Goal: Task Accomplishment & Management: Use online tool/utility

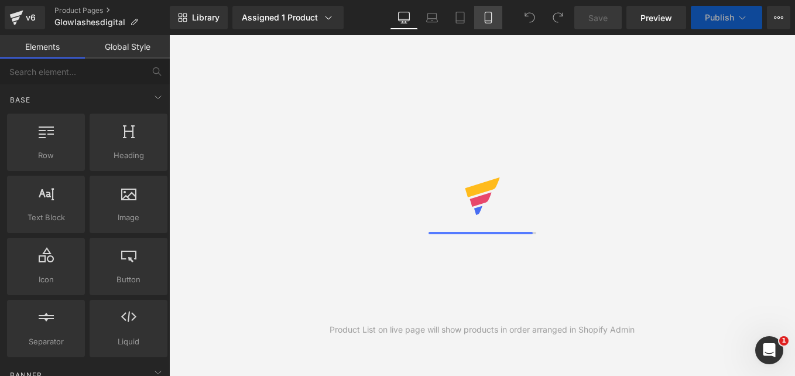
click at [498, 8] on link "Mobile" at bounding box center [488, 17] width 28 height 23
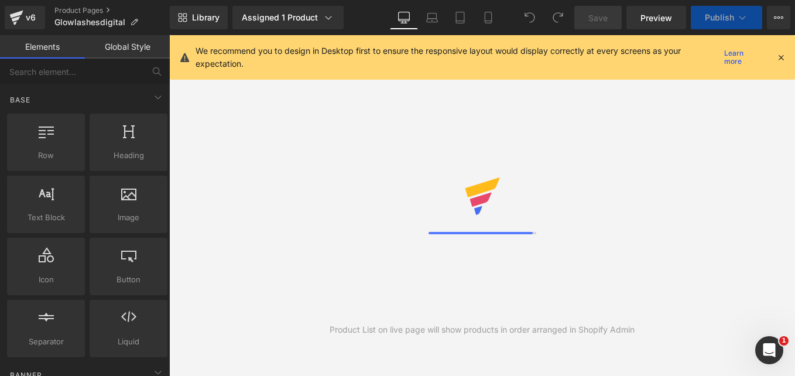
click at [781, 57] on icon at bounding box center [780, 57] width 11 height 11
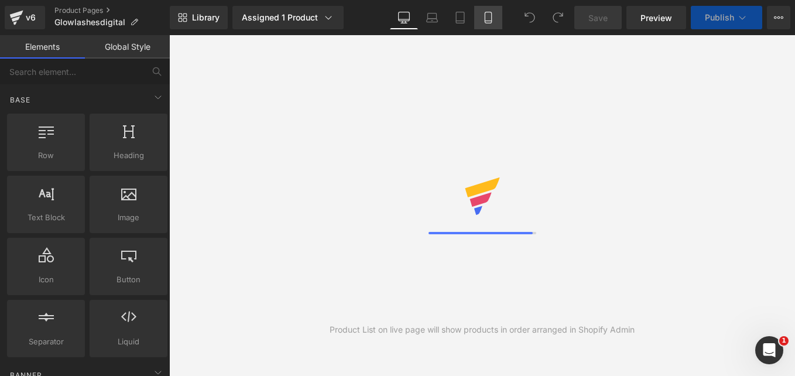
click at [486, 13] on icon at bounding box center [488, 18] width 12 height 12
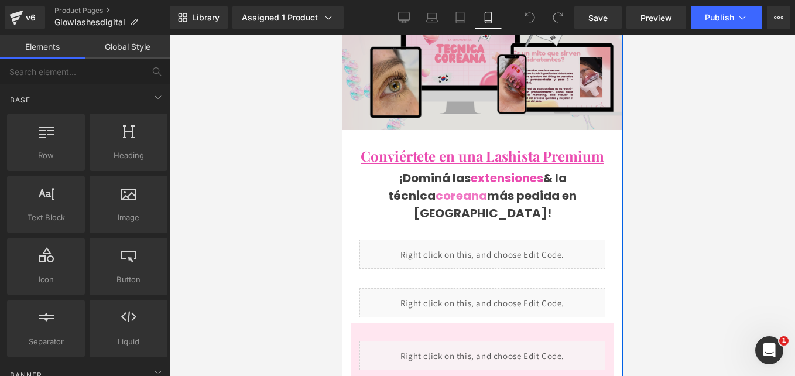
scroll to position [256, 0]
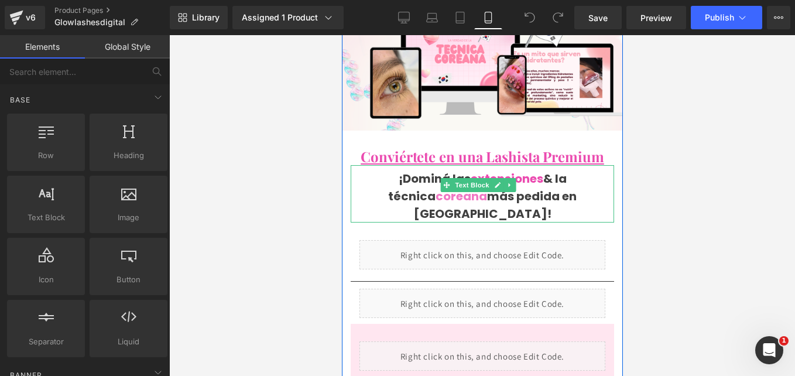
click at [552, 177] on p "¡Dominá las extensiones & la técnica coreana más pedida en [GEOGRAPHIC_DATA]!" at bounding box center [481, 196] width 263 height 53
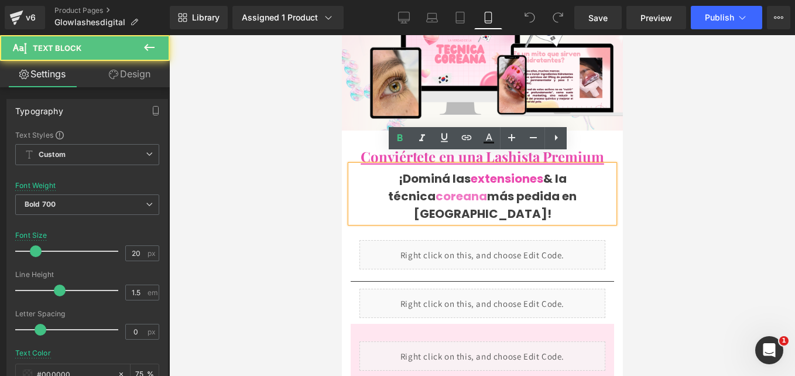
click at [586, 183] on p "¡Dominá las extensiones & la técnica coreana más pedida en [GEOGRAPHIC_DATA]!" at bounding box center [481, 196] width 263 height 53
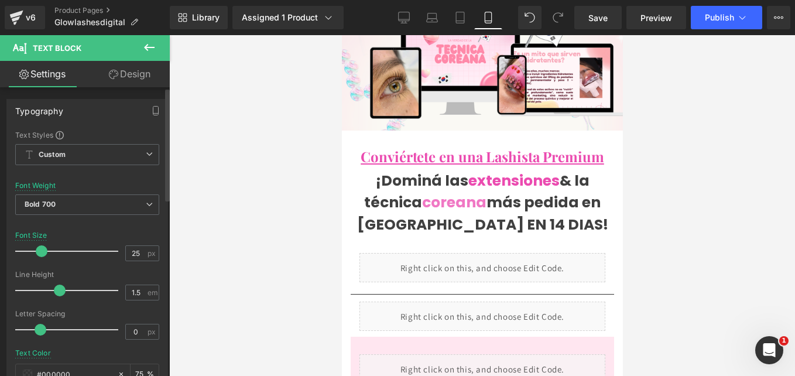
type input "24"
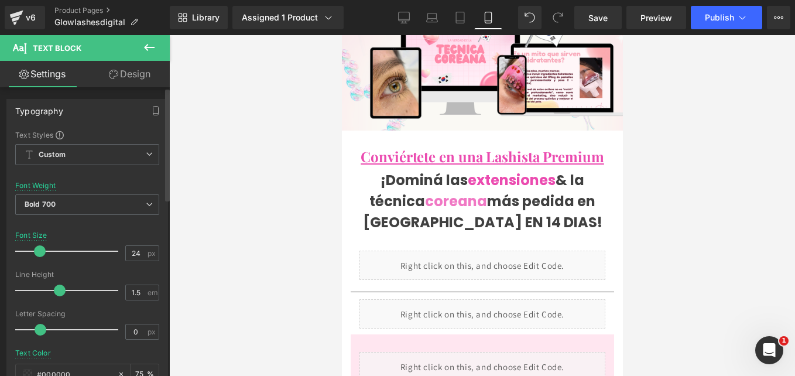
click at [39, 249] on span at bounding box center [40, 251] width 12 height 12
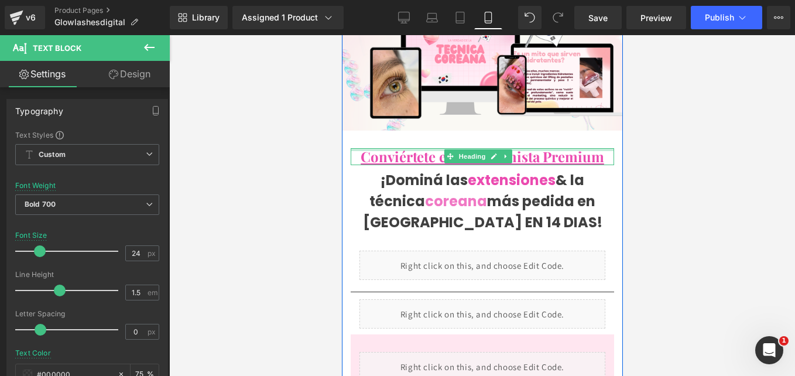
click at [403, 148] on div at bounding box center [481, 149] width 263 height 3
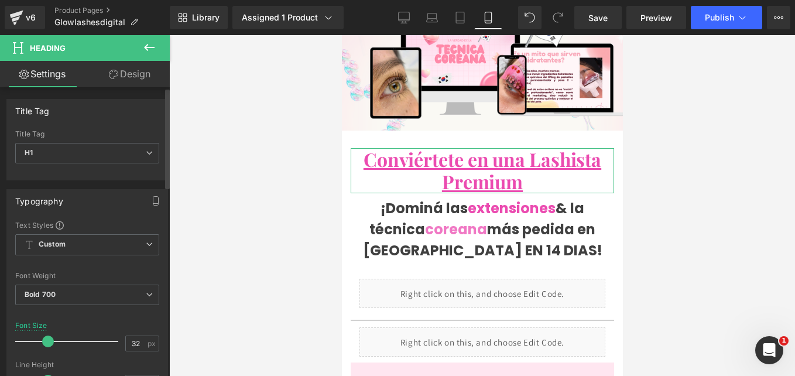
type input "31"
drag, startPoint x: 37, startPoint y: 341, endPoint x: 44, endPoint y: 339, distance: 7.1
click at [44, 339] on span at bounding box center [48, 341] width 12 height 12
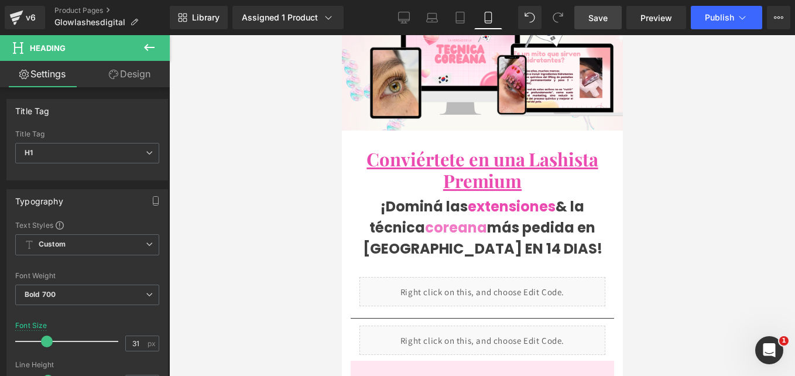
click at [593, 19] on span "Save" at bounding box center [597, 18] width 19 height 12
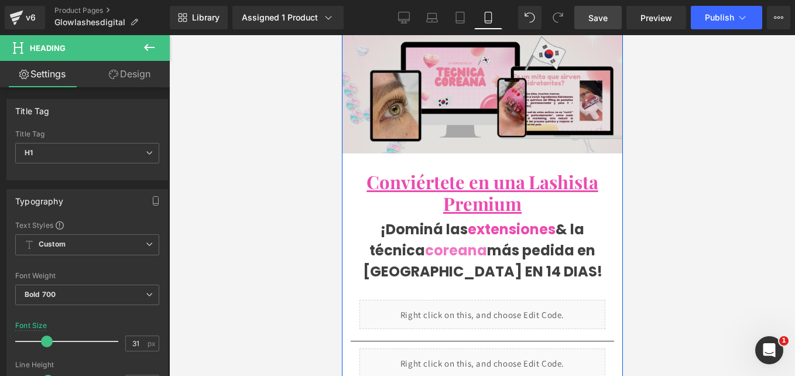
scroll to position [308, 0]
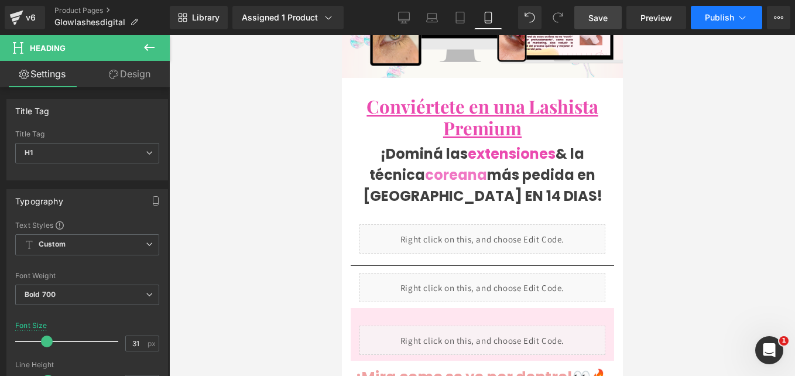
click at [752, 15] on button "Publish" at bounding box center [726, 17] width 71 height 23
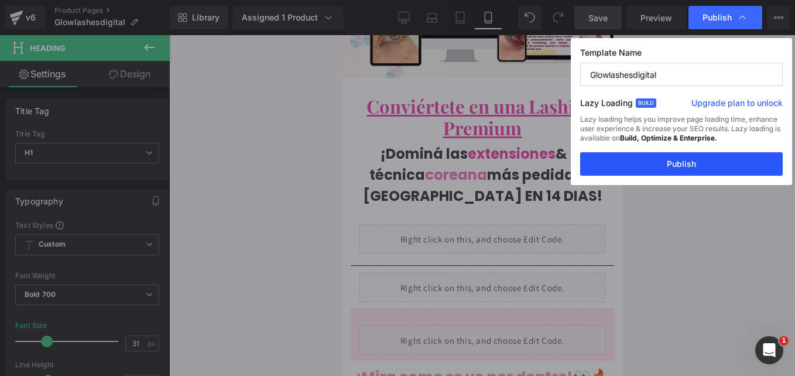
drag, startPoint x: 643, startPoint y: 158, endPoint x: 143, endPoint y: 201, distance: 501.6
click at [643, 158] on button "Publish" at bounding box center [681, 163] width 202 height 23
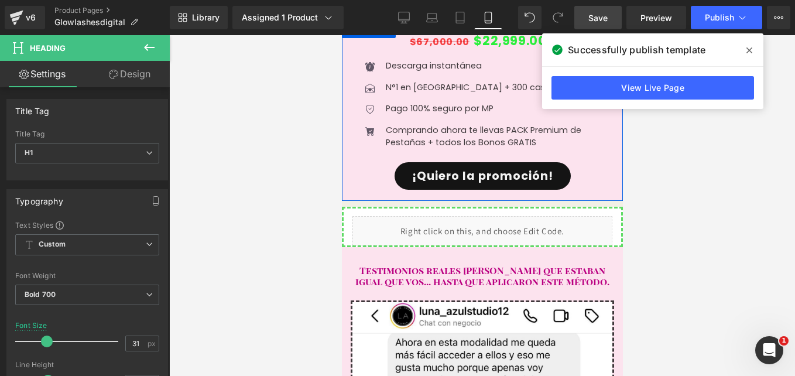
scroll to position [1663, 0]
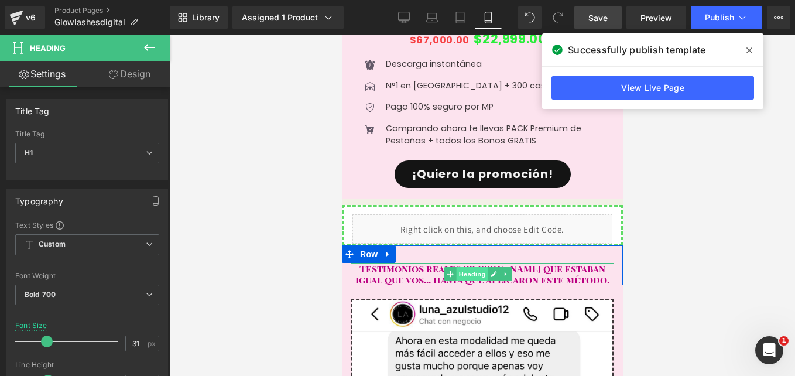
click at [473, 276] on span "Heading" at bounding box center [471, 274] width 32 height 14
click at [476, 268] on span "Heading" at bounding box center [471, 274] width 32 height 14
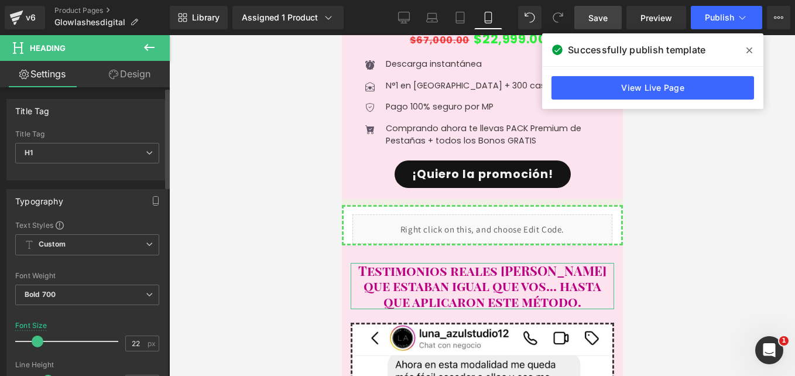
click at [37, 341] on span at bounding box center [38, 341] width 12 height 12
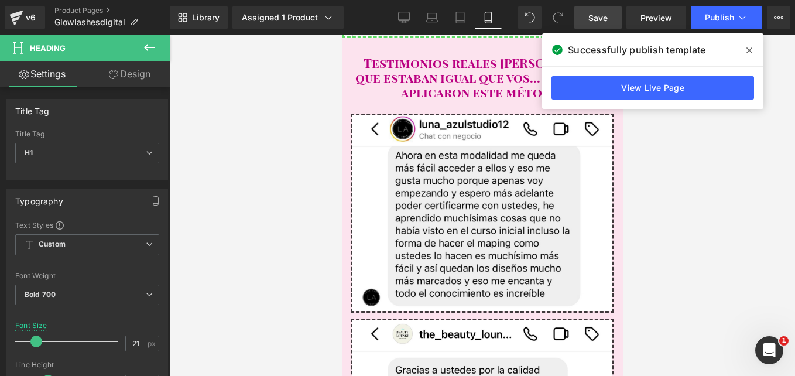
scroll to position [1871, 0]
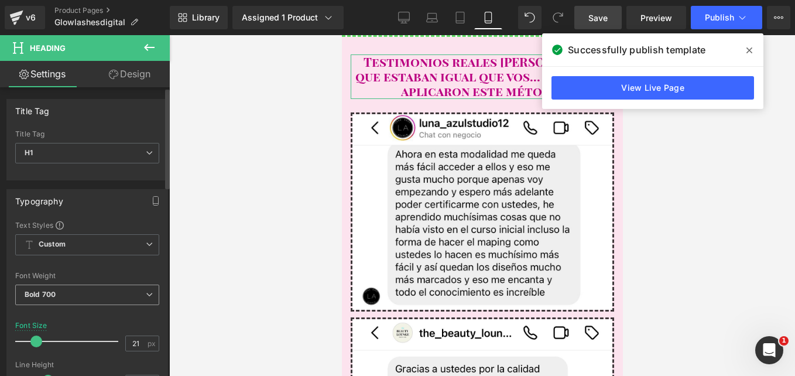
click at [53, 296] on b "Bold 700" at bounding box center [40, 294] width 31 height 9
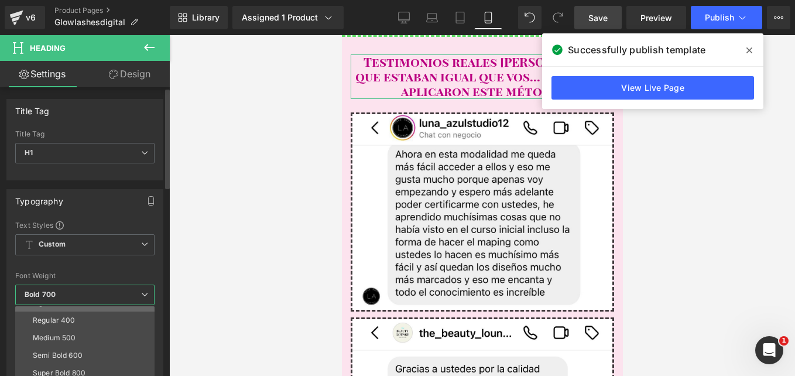
scroll to position [47, 0]
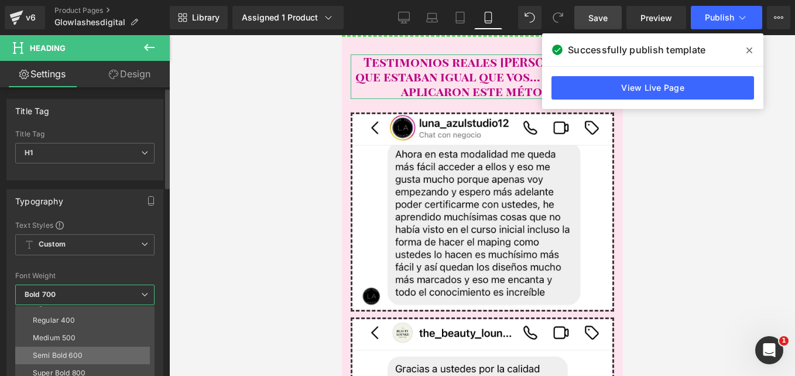
click at [78, 351] on div "Semi Bold 600" at bounding box center [58, 355] width 50 height 8
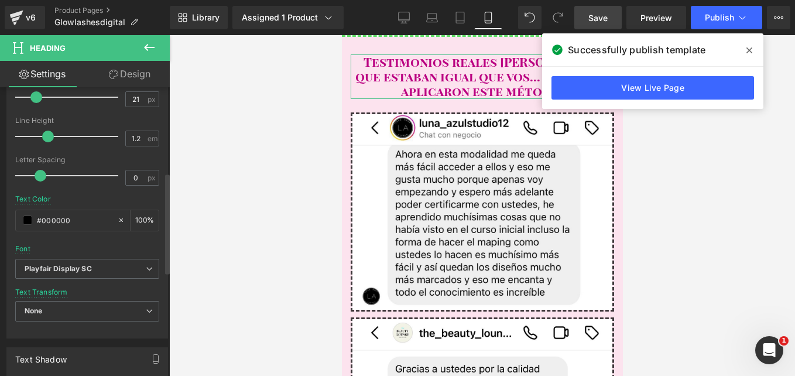
scroll to position [245, 0]
click at [109, 263] on b "Playfair Display SC" at bounding box center [85, 268] width 121 height 10
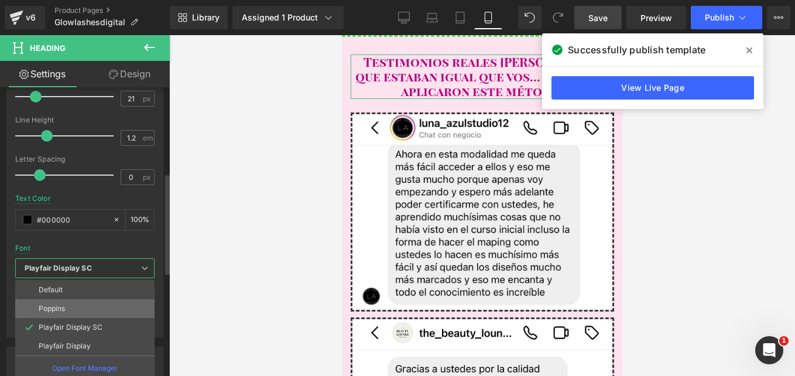
click at [78, 310] on li "Poppins" at bounding box center [84, 308] width 139 height 19
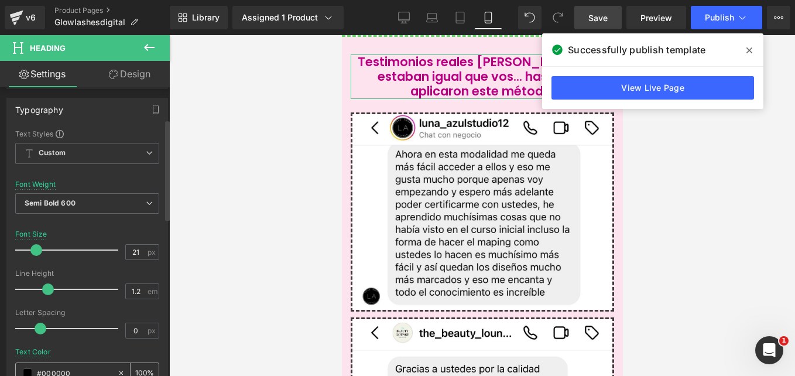
scroll to position [91, 0]
type input "24"
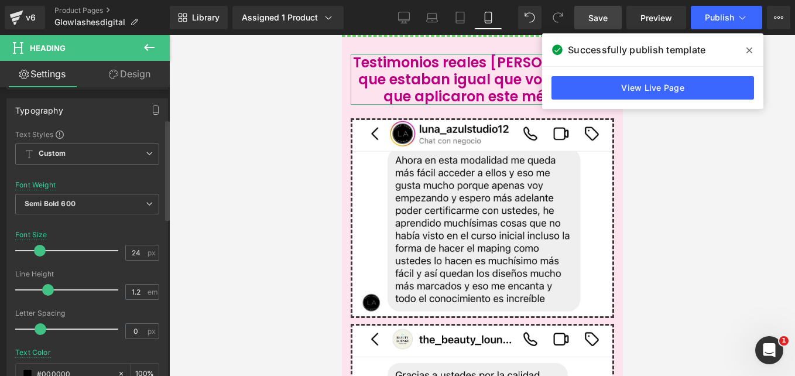
click at [38, 249] on span at bounding box center [40, 251] width 12 height 12
click at [85, 198] on span "Semi Bold 600" at bounding box center [87, 204] width 144 height 20
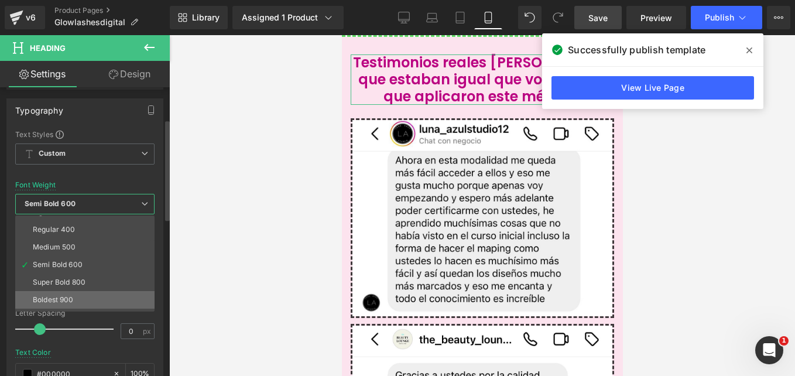
click at [69, 298] on div "Boldest 900" at bounding box center [53, 300] width 41 height 8
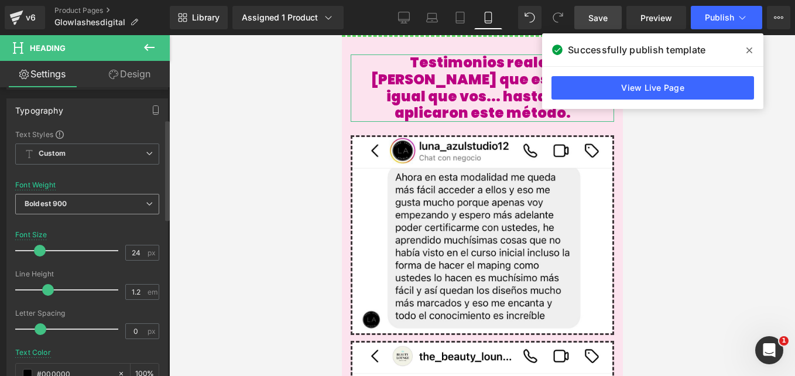
click at [105, 210] on span "Boldest 900" at bounding box center [87, 204] width 144 height 20
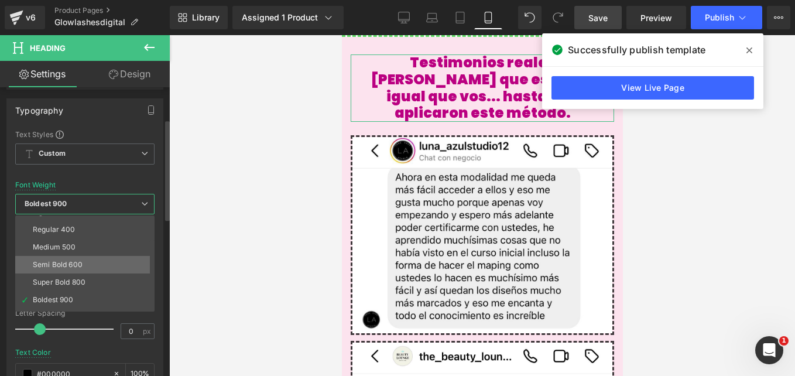
click at [82, 259] on li "Semi Bold 600" at bounding box center [87, 265] width 145 height 18
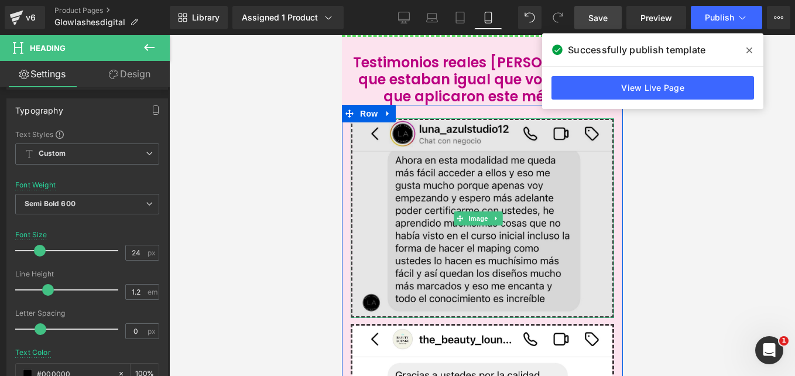
click at [389, 170] on img at bounding box center [481, 217] width 263 height 199
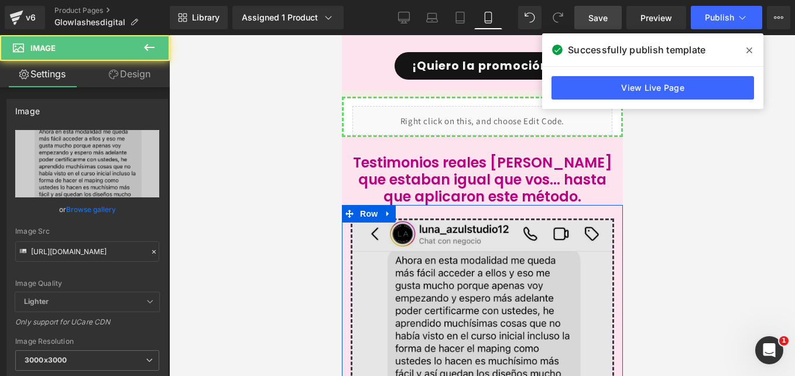
scroll to position [1770, 0]
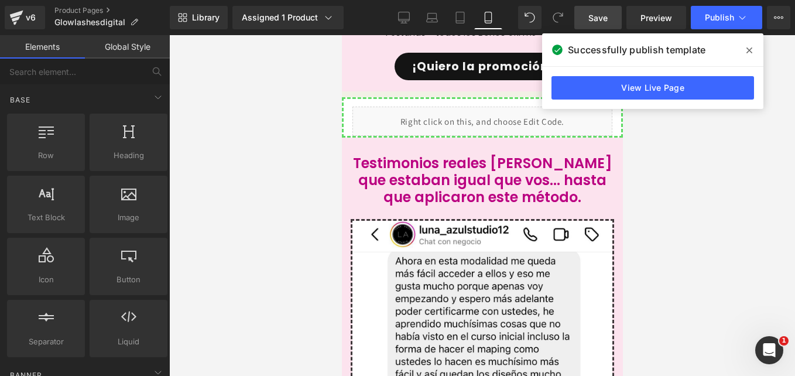
click at [313, 198] on div at bounding box center [482, 205] width 626 height 341
click at [750, 54] on icon at bounding box center [749, 50] width 6 height 9
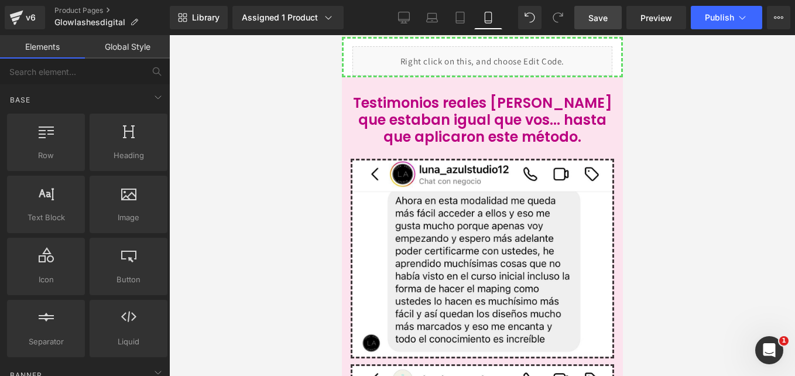
scroll to position [1830, 0]
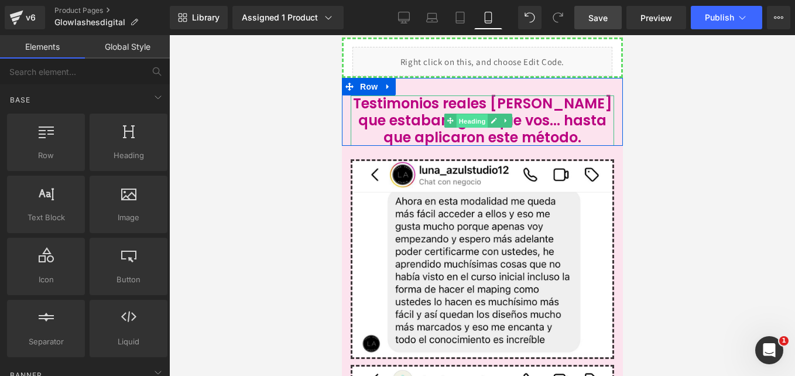
drag, startPoint x: 472, startPoint y: 116, endPoint x: 541, endPoint y: 202, distance: 109.9
click at [472, 116] on span "Heading" at bounding box center [471, 121] width 32 height 14
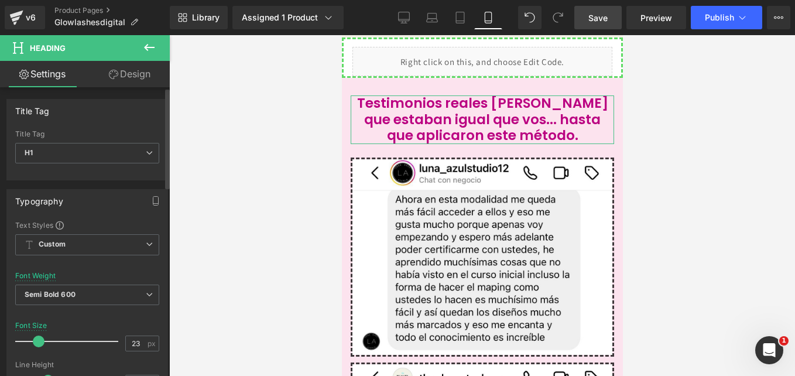
type input "22"
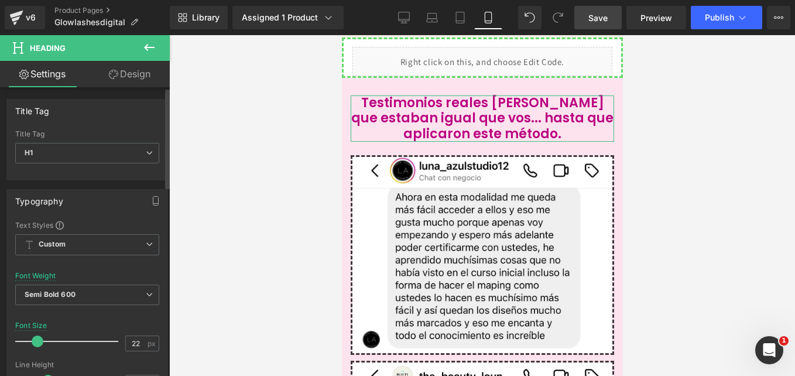
click at [35, 339] on span at bounding box center [38, 341] width 12 height 12
drag, startPoint x: 609, startPoint y: 15, endPoint x: 189, endPoint y: 154, distance: 442.5
click at [609, 15] on link "Save" at bounding box center [597, 17] width 47 height 23
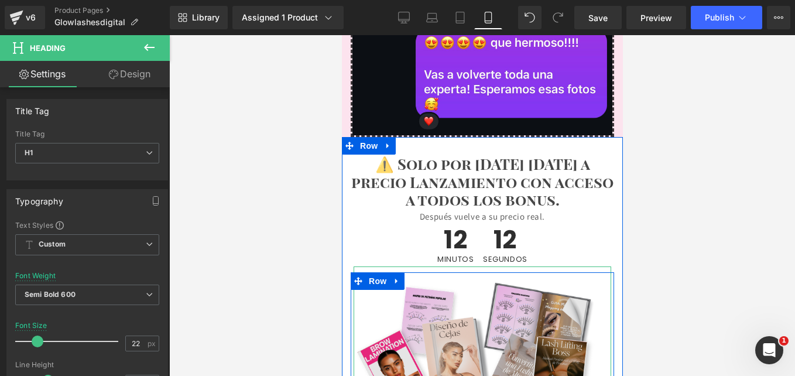
scroll to position [3764, 0]
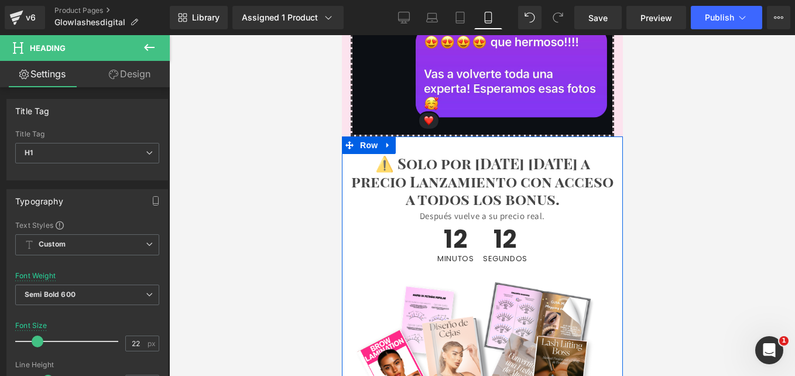
click at [521, 153] on span "⚠️ Solo por [DATE] [DATE] a precio Lanzamiento con acceso a todos los bonus." at bounding box center [482, 181] width 262 height 56
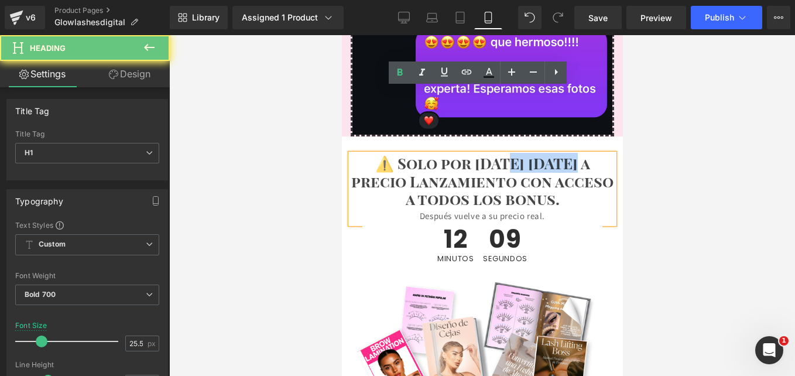
click at [546, 153] on span "⚠️ Solo por [DATE] [DATE] a precio Lanzamiento con acceso a todos los bonus." at bounding box center [482, 181] width 262 height 56
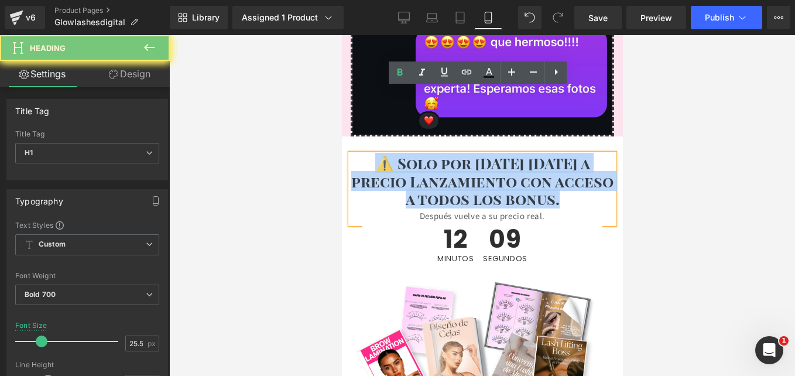
click at [546, 153] on span "⚠️ Solo por [DATE] [DATE] a precio Lanzamiento con acceso a todos los bonus." at bounding box center [482, 181] width 262 height 56
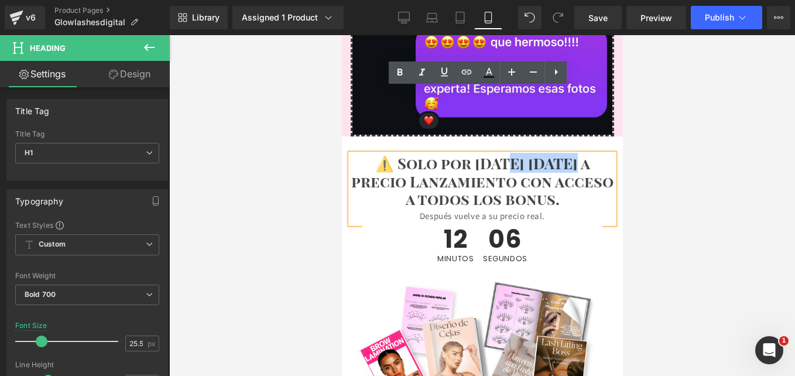
drag, startPoint x: 500, startPoint y: 98, endPoint x: 581, endPoint y: 102, distance: 80.3
click at [581, 153] on span "⚠️ Solo por [DATE] [DATE] a precio Lanzamiento con acceso a todos los bonus." at bounding box center [482, 181] width 262 height 56
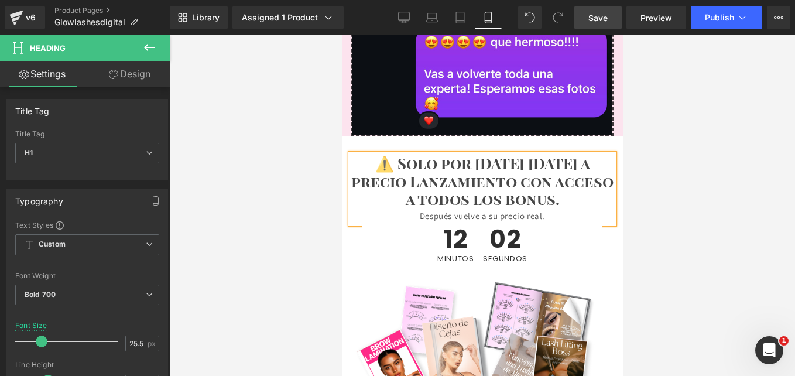
click at [599, 20] on span "Save" at bounding box center [597, 18] width 19 height 12
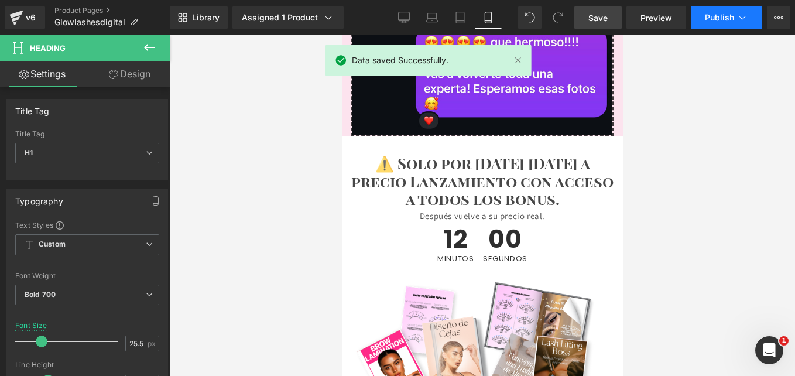
click at [725, 21] on span "Publish" at bounding box center [719, 17] width 29 height 9
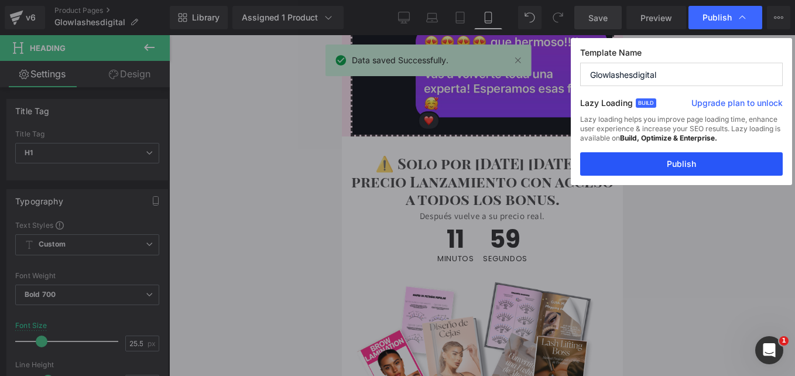
drag, startPoint x: 649, startPoint y: 171, endPoint x: 187, endPoint y: 155, distance: 462.0
click at [649, 171] on button "Publish" at bounding box center [681, 163] width 202 height 23
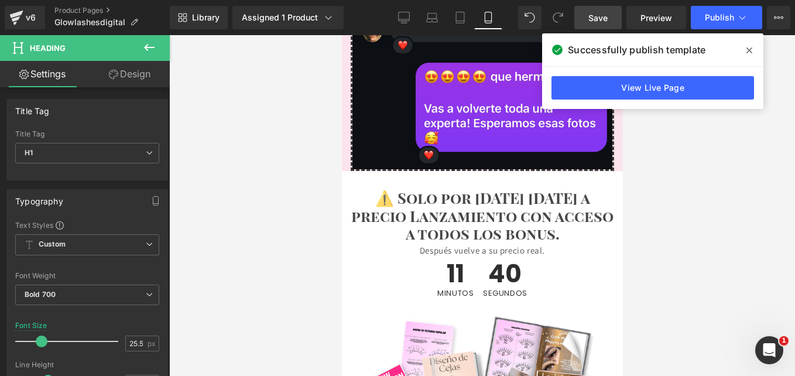
scroll to position [3725, 0]
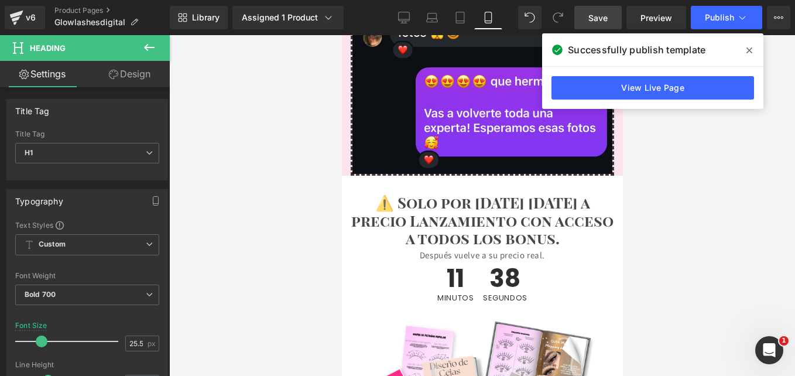
click at [747, 46] on icon at bounding box center [749, 50] width 6 height 9
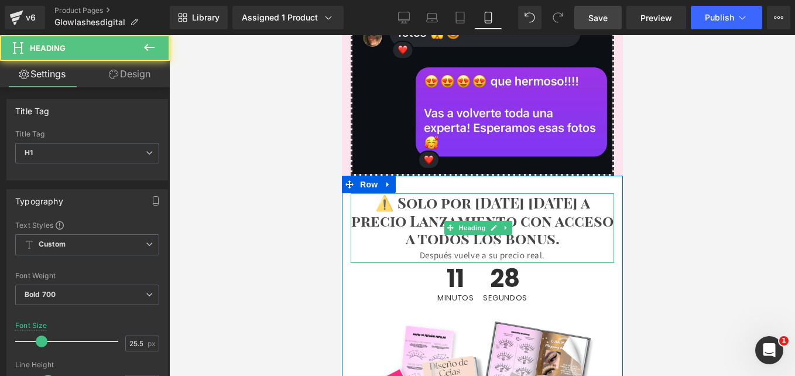
click at [542, 249] on span "Después vuelve a su precio real." at bounding box center [481, 254] width 125 height 11
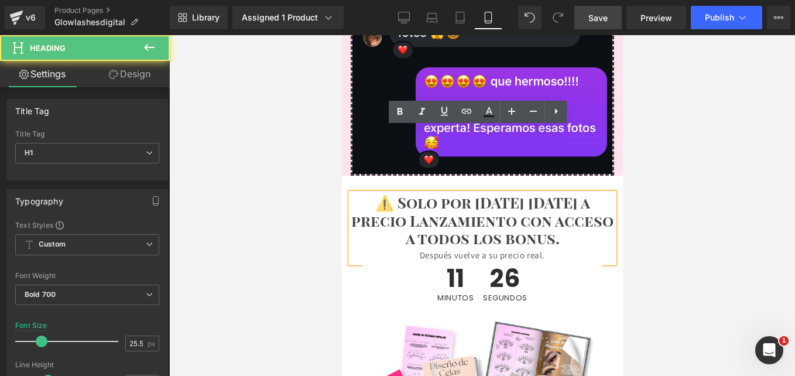
click at [410, 247] on div "Después vuelve a su precio real." at bounding box center [481, 255] width 263 height 16
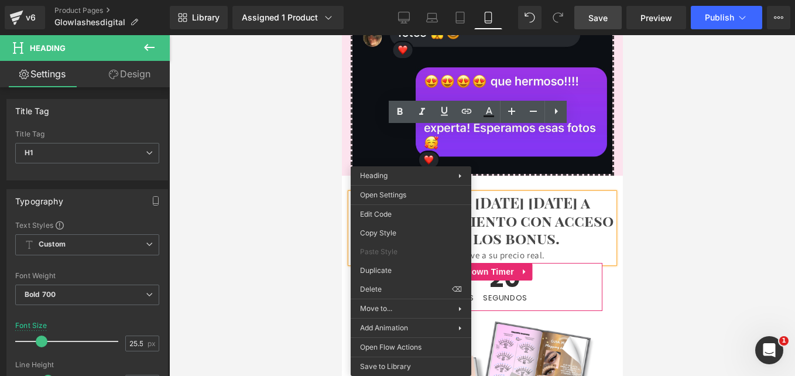
click at [520, 266] on span "20" at bounding box center [504, 280] width 44 height 28
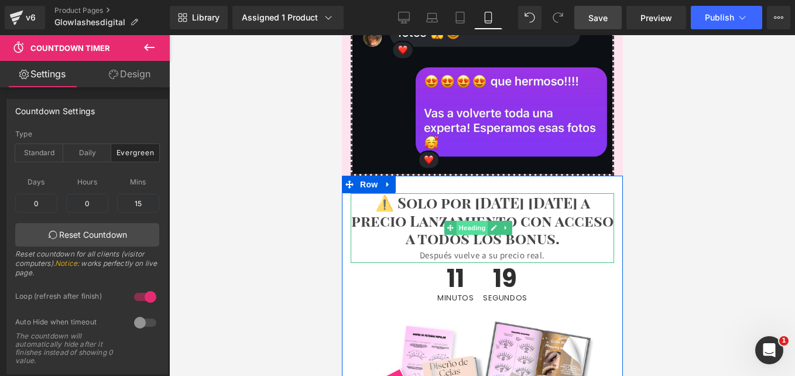
click at [457, 221] on span "Heading" at bounding box center [471, 228] width 32 height 14
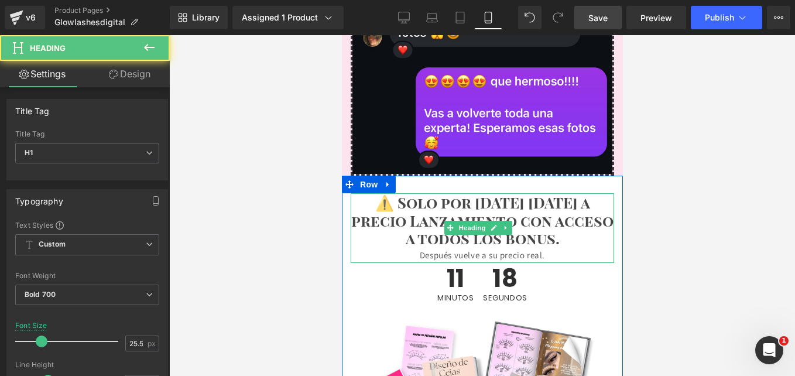
click at [449, 249] on span "Después vuelve a su precio real." at bounding box center [481, 254] width 125 height 11
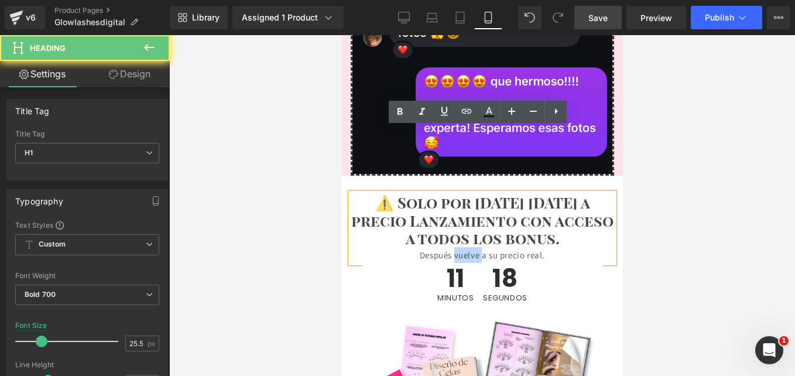
click at [449, 249] on span "Después vuelve a su precio real." at bounding box center [481, 254] width 125 height 11
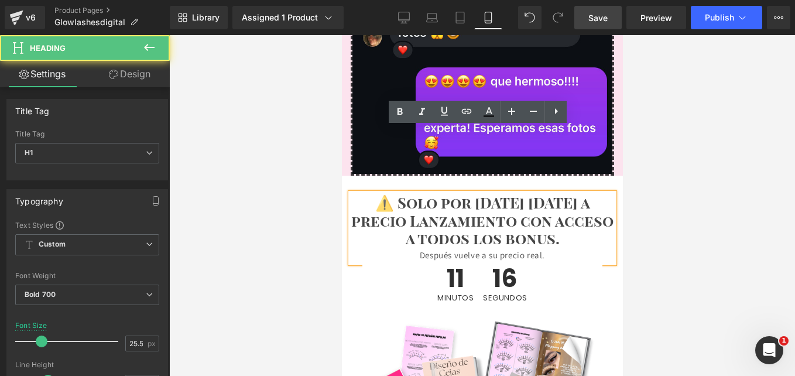
click at [393, 247] on div "Después vuelve a su precio real." at bounding box center [481, 255] width 263 height 16
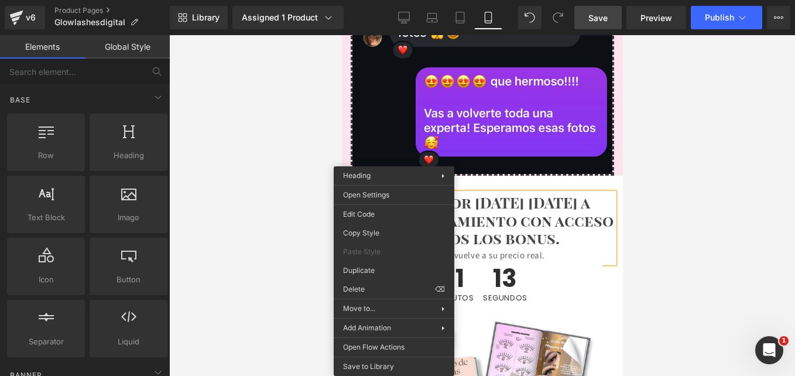
click at [623, 180] on div at bounding box center [482, 205] width 626 height 341
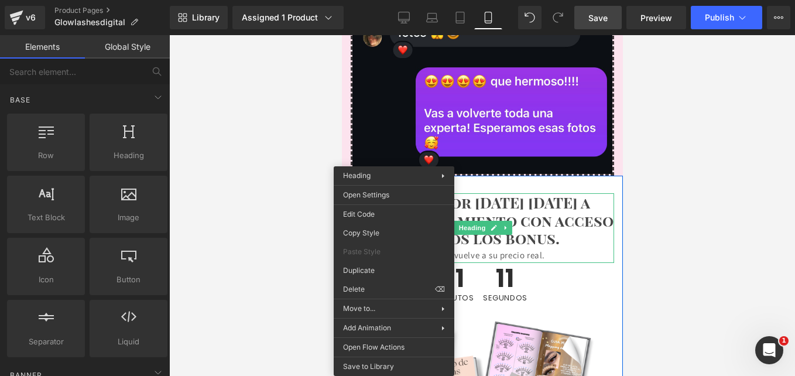
click at [474, 247] on div "Después vuelve a su precio real." at bounding box center [481, 255] width 263 height 16
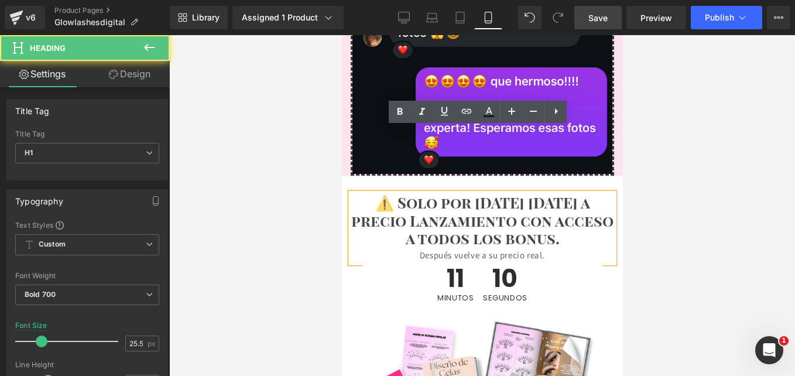
click at [423, 249] on span "Después vuelve a su precio real." at bounding box center [481, 254] width 125 height 11
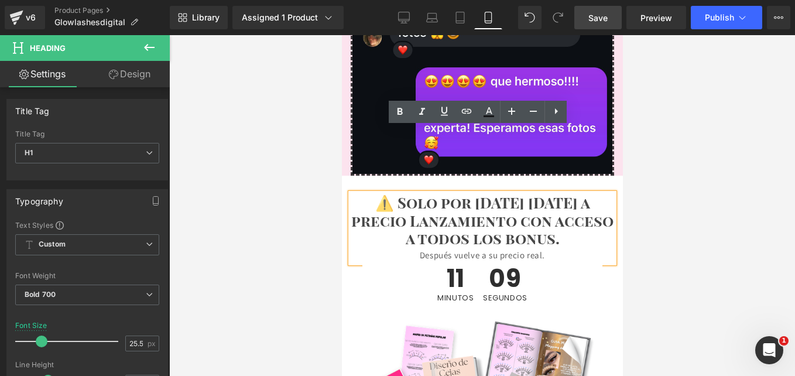
click at [406, 247] on div "Después vuelve a su precio real." at bounding box center [481, 255] width 263 height 16
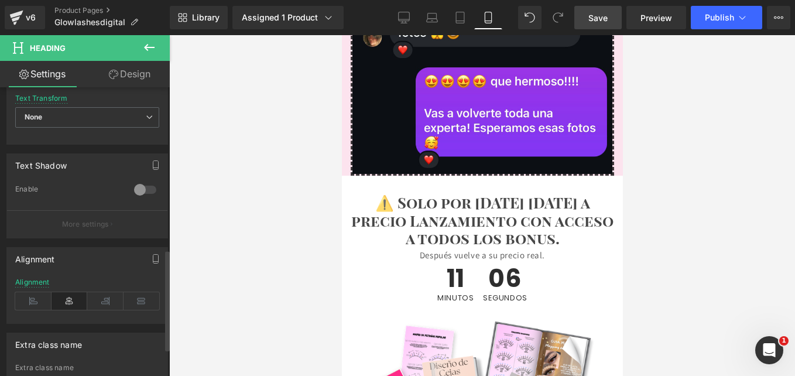
scroll to position [464, 0]
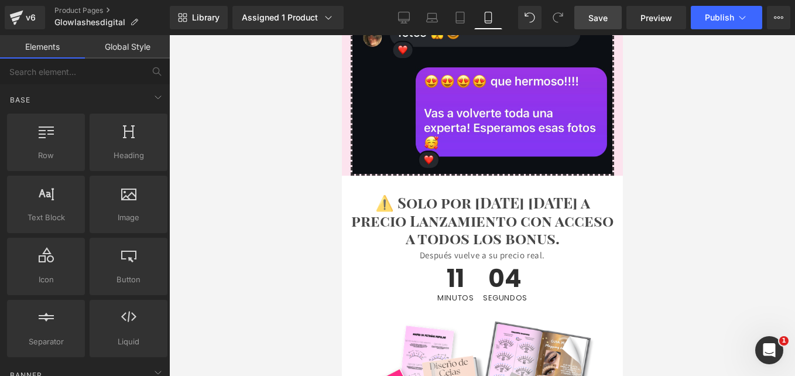
click at [331, 190] on div at bounding box center [482, 205] width 626 height 341
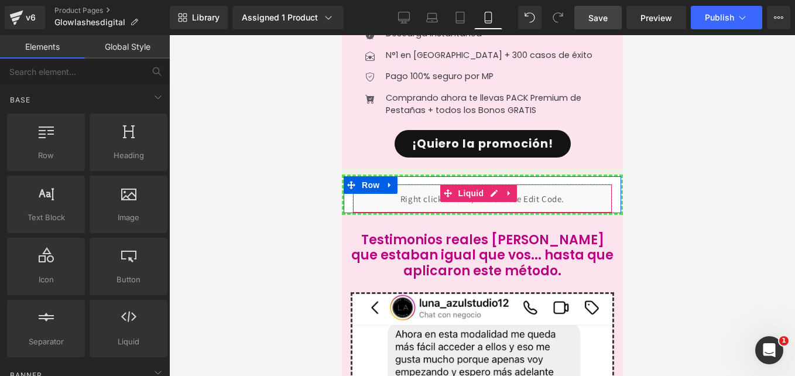
scroll to position [1691, 0]
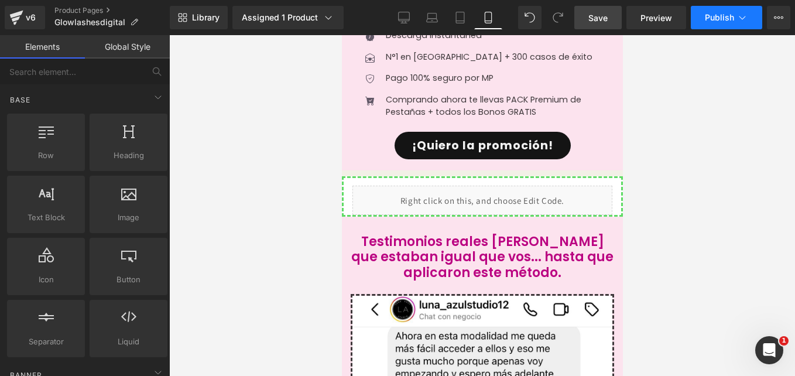
click at [737, 20] on icon at bounding box center [742, 18] width 12 height 12
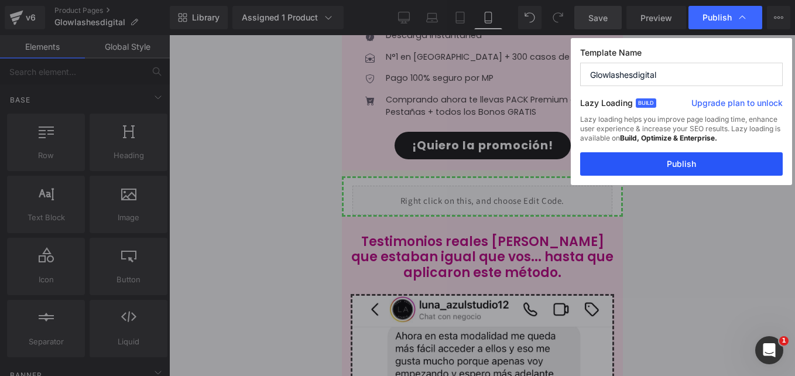
drag, startPoint x: 710, startPoint y: 164, endPoint x: 116, endPoint y: 202, distance: 595.8
click at [710, 164] on button "Publish" at bounding box center [681, 163] width 202 height 23
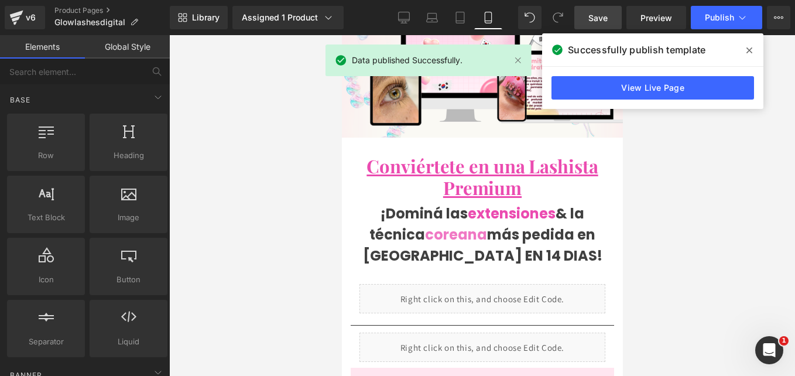
scroll to position [380, 0]
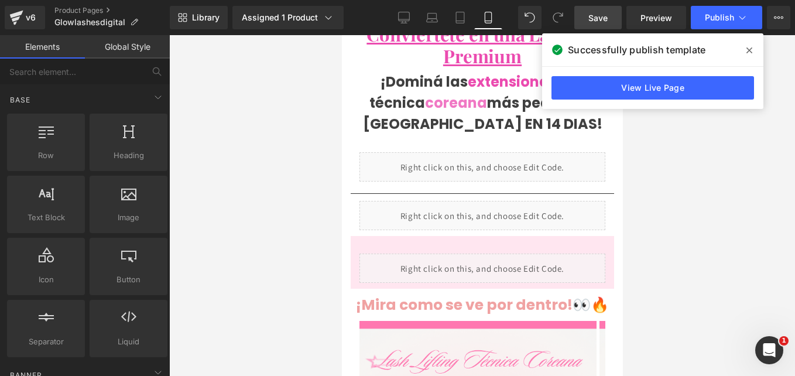
click at [755, 53] on span at bounding box center [749, 50] width 19 height 19
